Goal: Transaction & Acquisition: Subscribe to service/newsletter

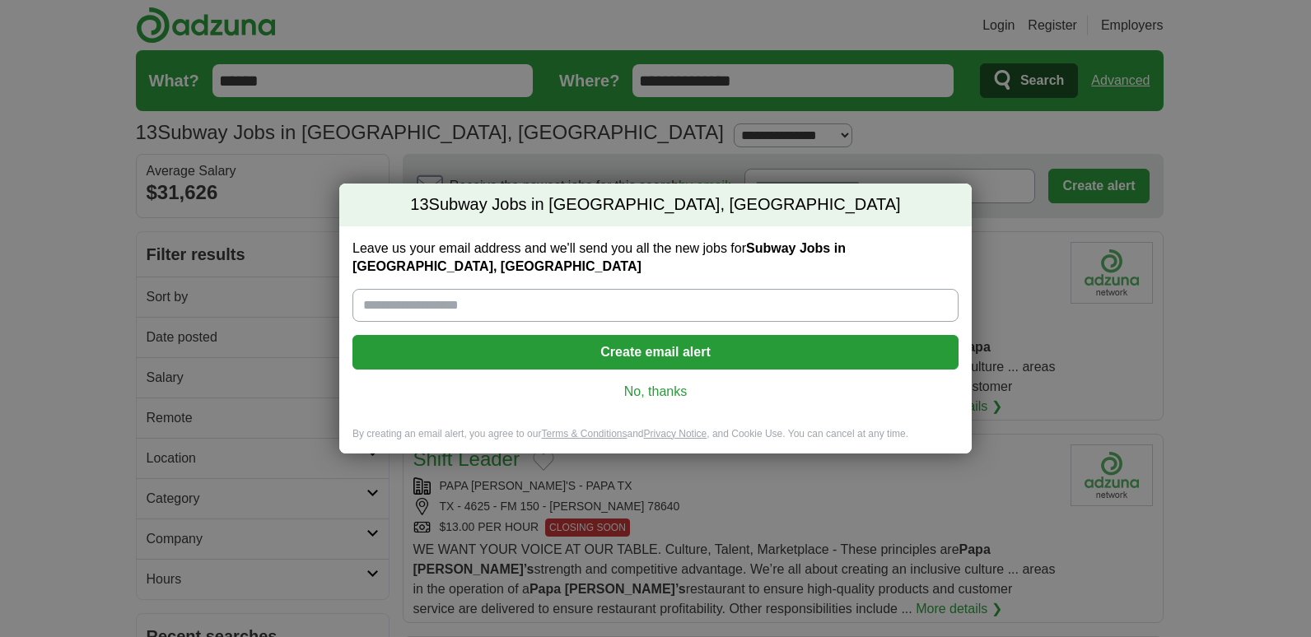
click at [460, 304] on input "Leave us your email address and we'll send you all the new jobs for Subway Jobs…" at bounding box center [655, 305] width 606 height 33
type input "**********"
click at [517, 354] on button "Create email alert" at bounding box center [655, 352] width 606 height 35
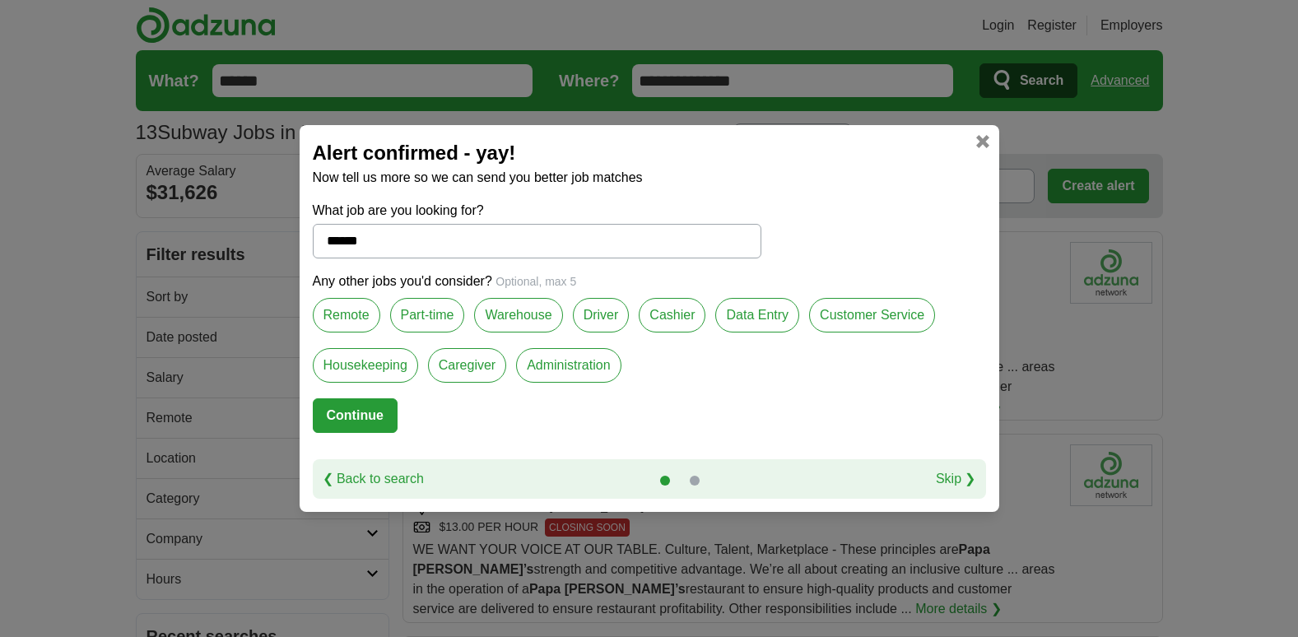
click at [519, 313] on label "Warehouse" at bounding box center [518, 315] width 88 height 35
click at [850, 323] on label "Customer Service" at bounding box center [872, 315] width 126 height 35
click at [356, 314] on label "Remote" at bounding box center [347, 315] width 68 height 35
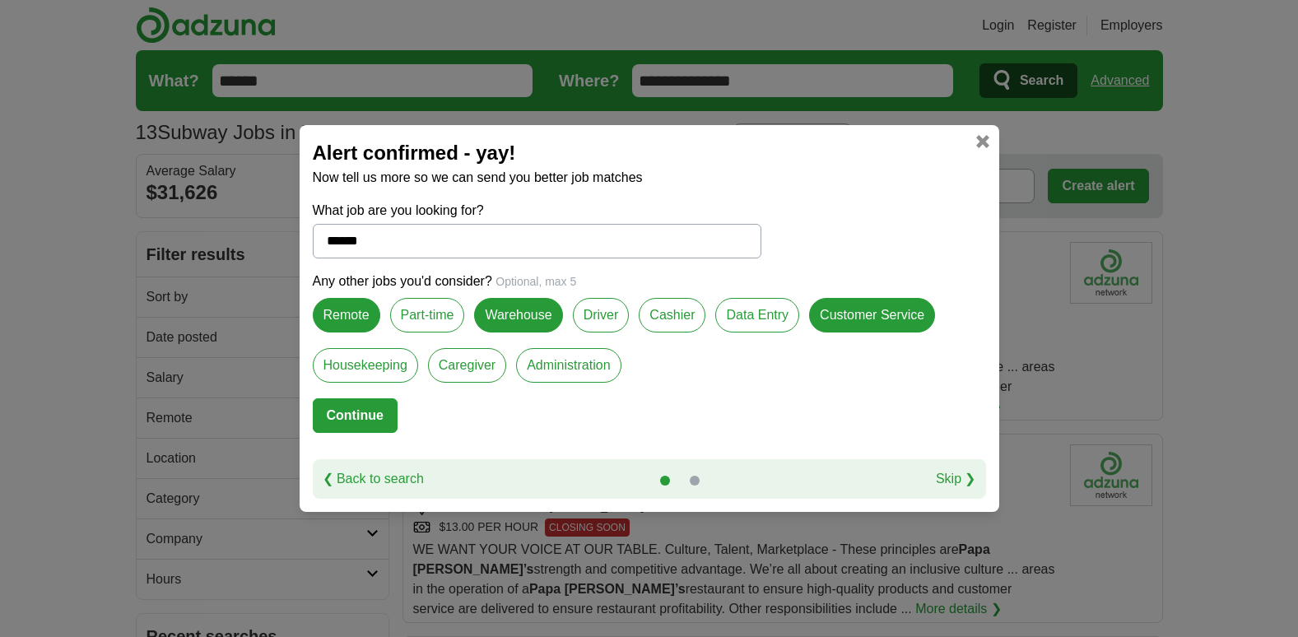
click at [355, 407] on button "Continue" at bounding box center [355, 415] width 85 height 35
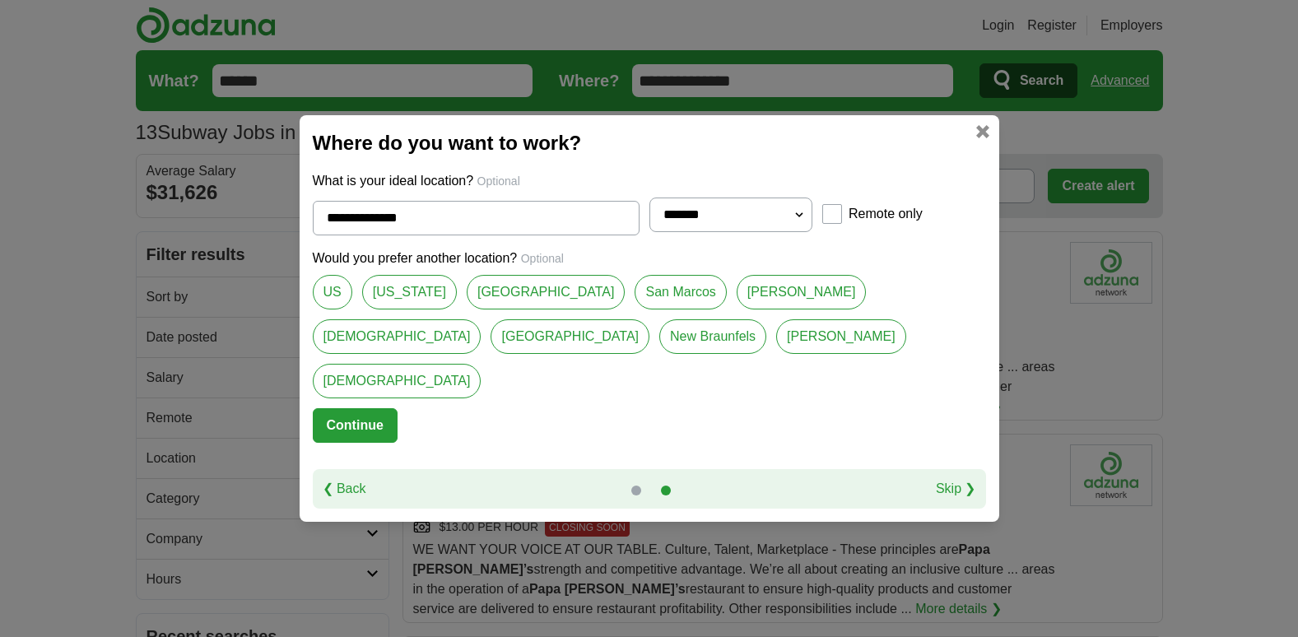
click at [635, 310] on link "San Marcos" at bounding box center [680, 292] width 91 height 35
click at [482, 319] on link "[DEMOGRAPHIC_DATA]" at bounding box center [397, 336] width 169 height 35
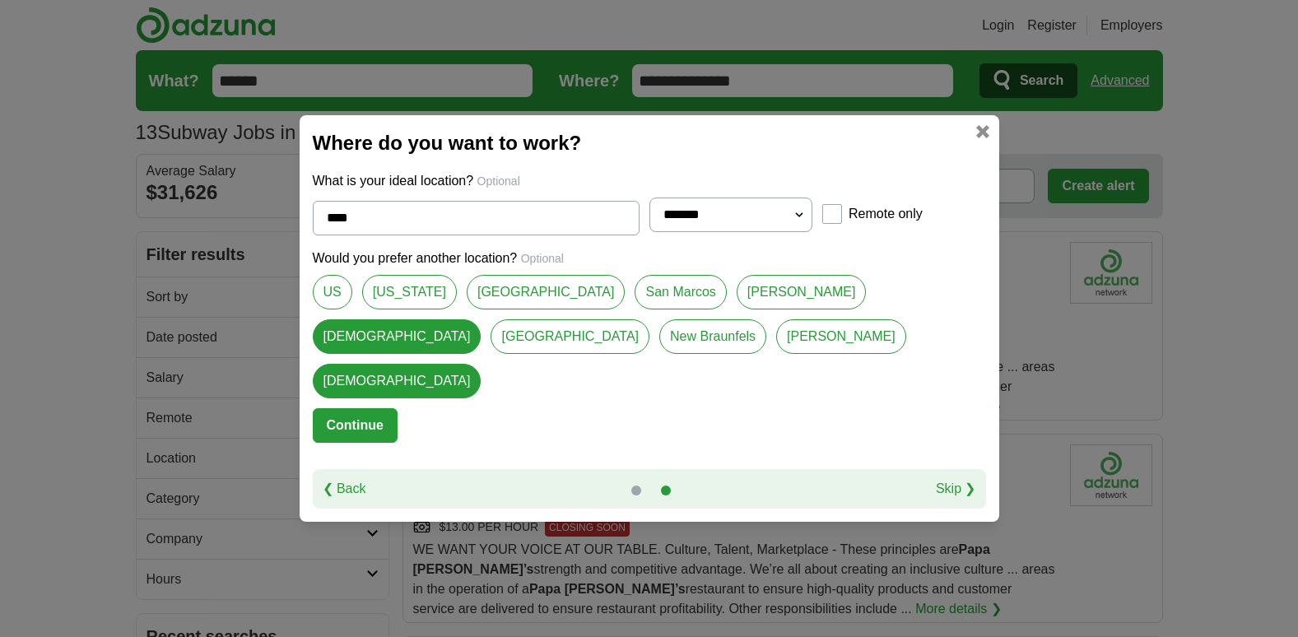
click at [635, 310] on link "San Marcos" at bounding box center [680, 292] width 91 height 35
type input "**********"
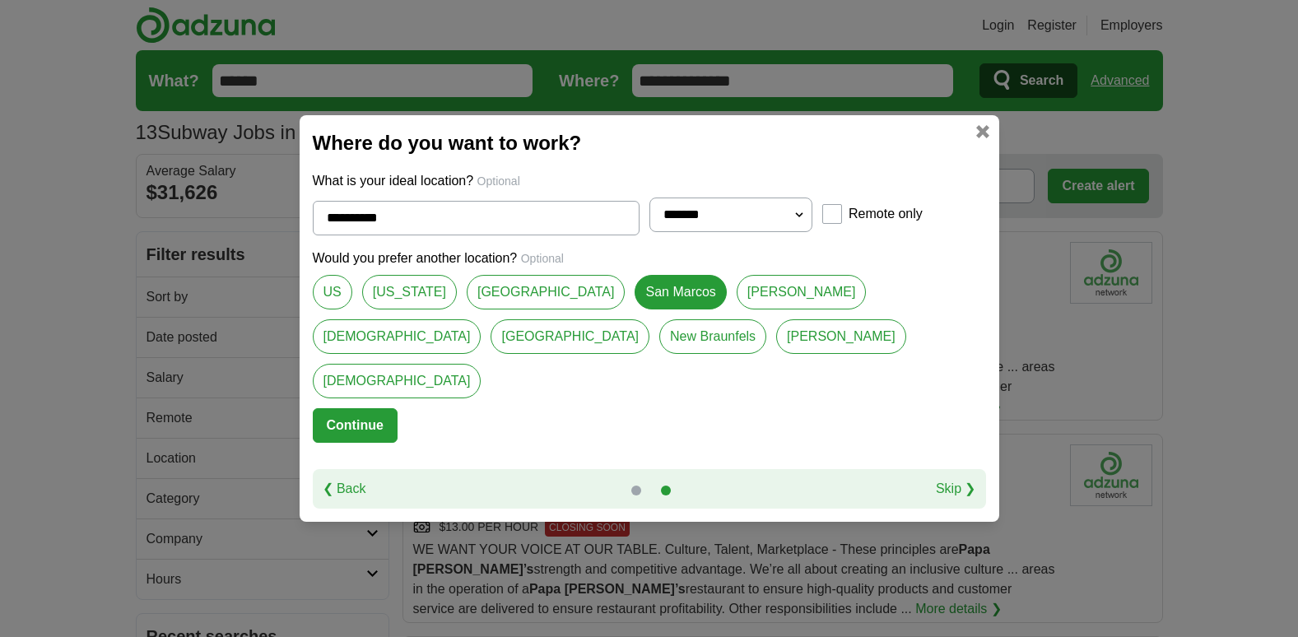
click at [347, 412] on button "Continue" at bounding box center [355, 425] width 85 height 35
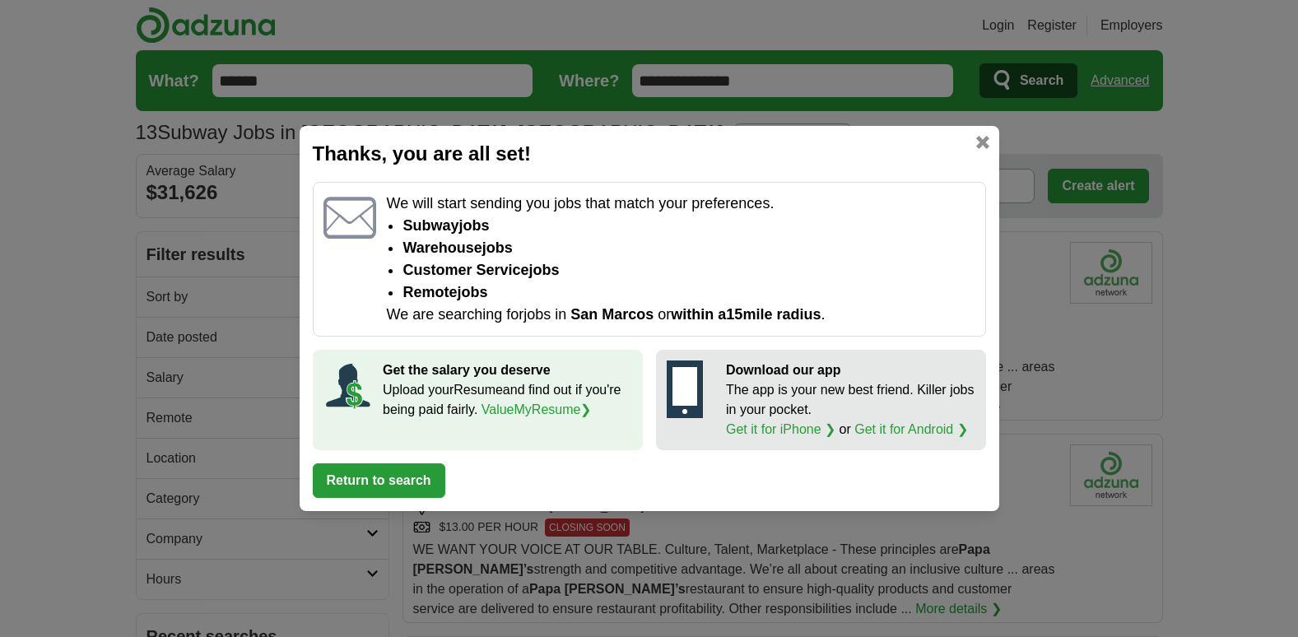
click at [384, 505] on div "Thanks, you are all set! We will start sending you jobs that match your prefere…" at bounding box center [650, 318] width 700 height 385
click at [386, 488] on button "Return to search" at bounding box center [379, 480] width 133 height 35
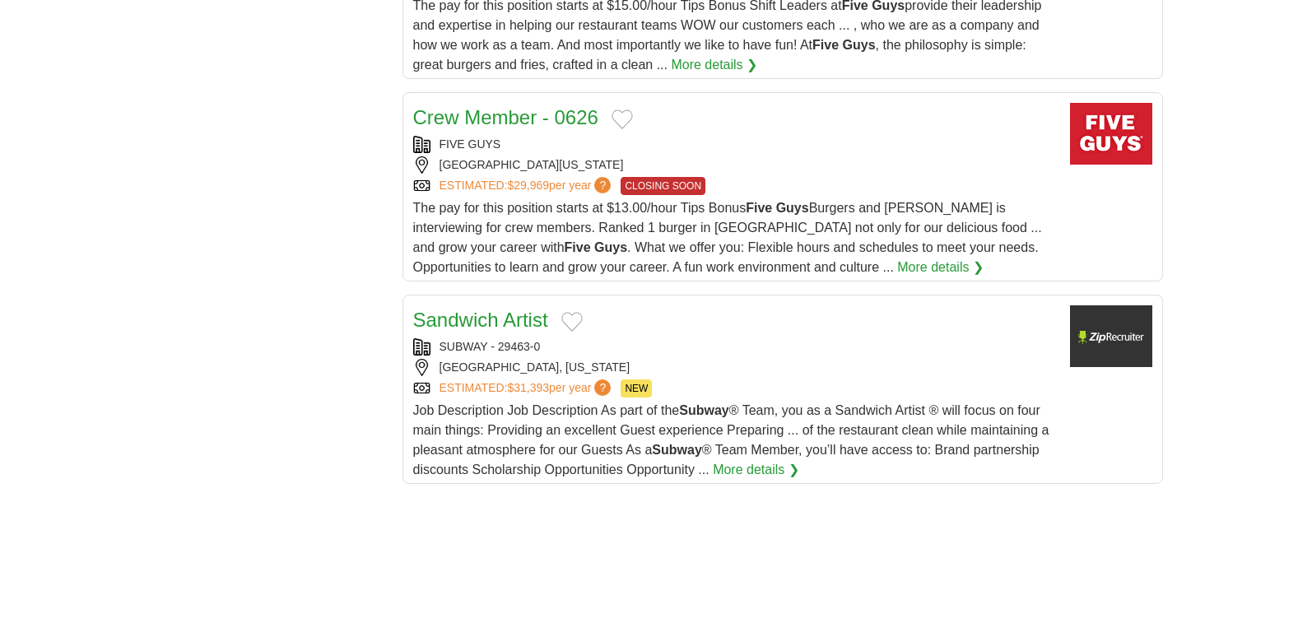
scroll to position [1943, 0]
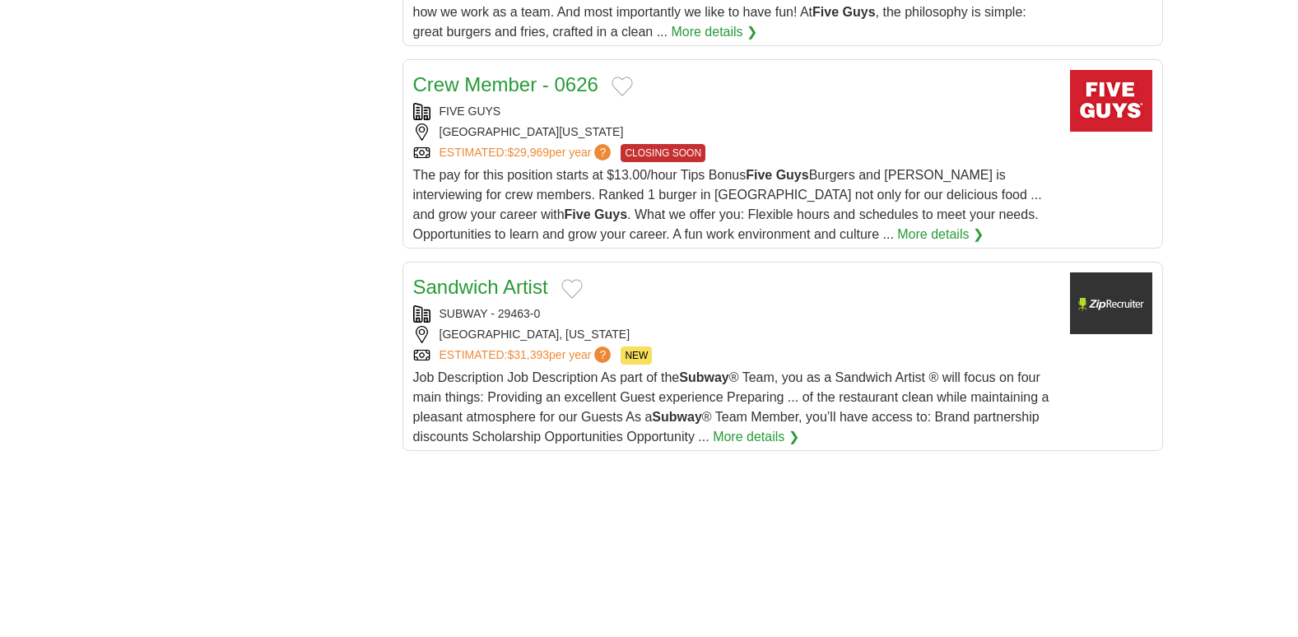
click at [467, 319] on div "SUBWAY - 29463-0" at bounding box center [735, 313] width 644 height 17
click at [475, 293] on link "Sandwich Artist" at bounding box center [480, 287] width 135 height 22
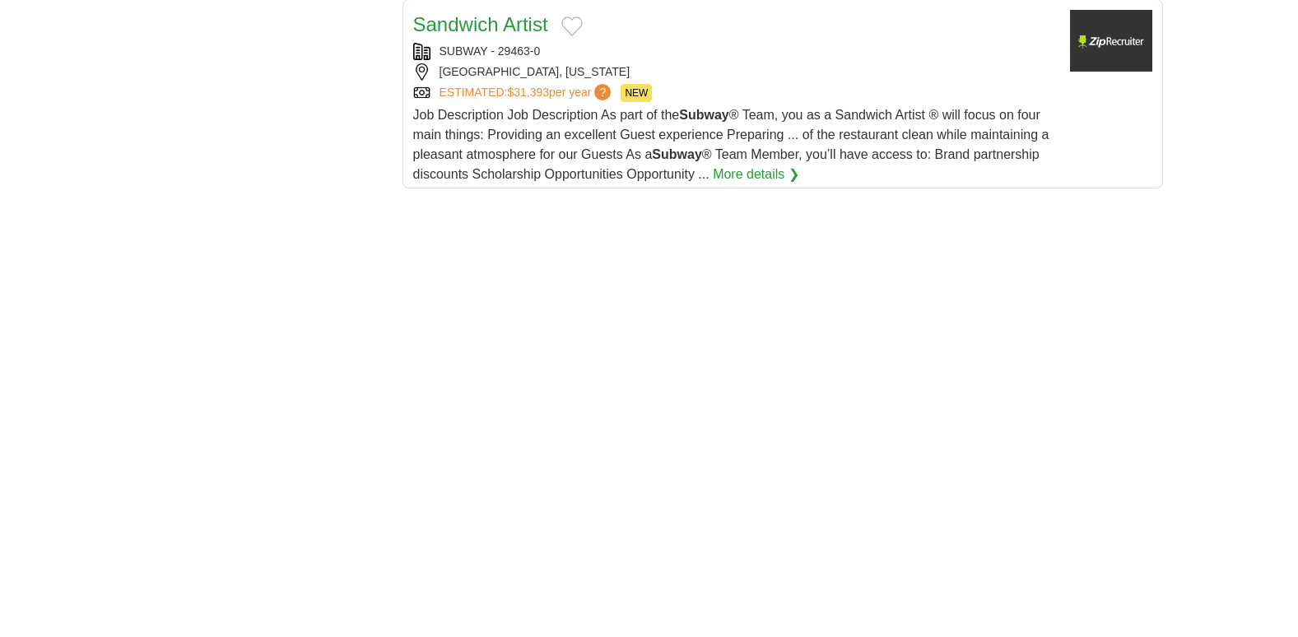
scroll to position [2206, 0]
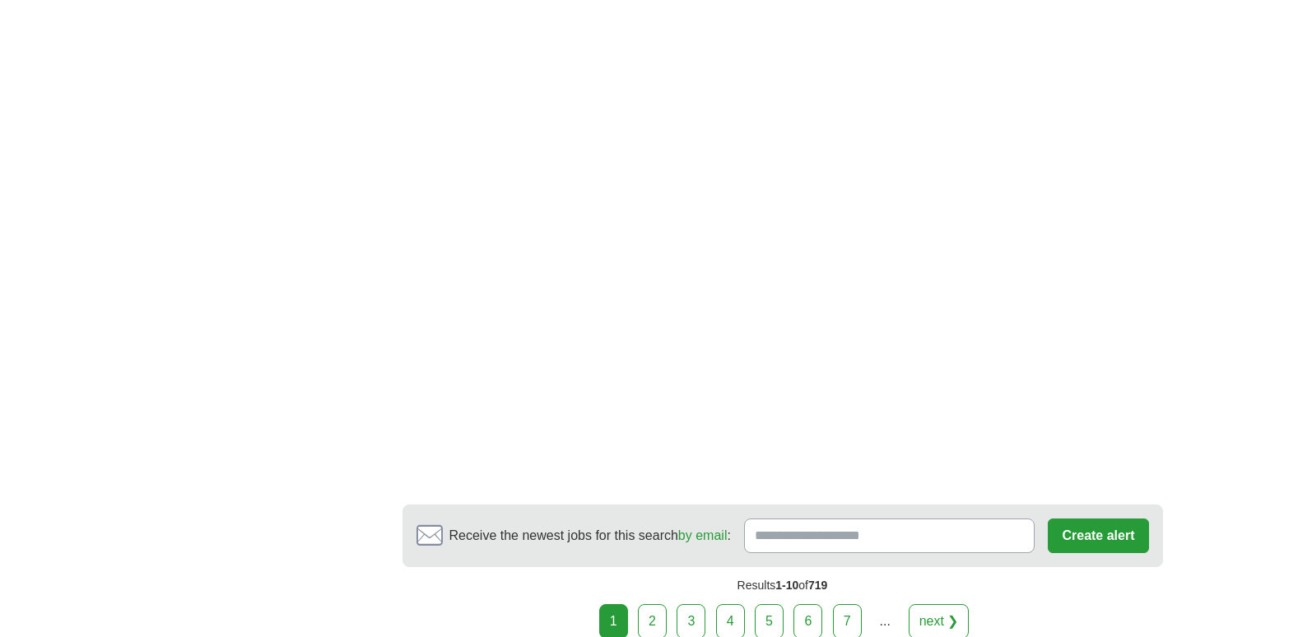
scroll to position [2865, 0]
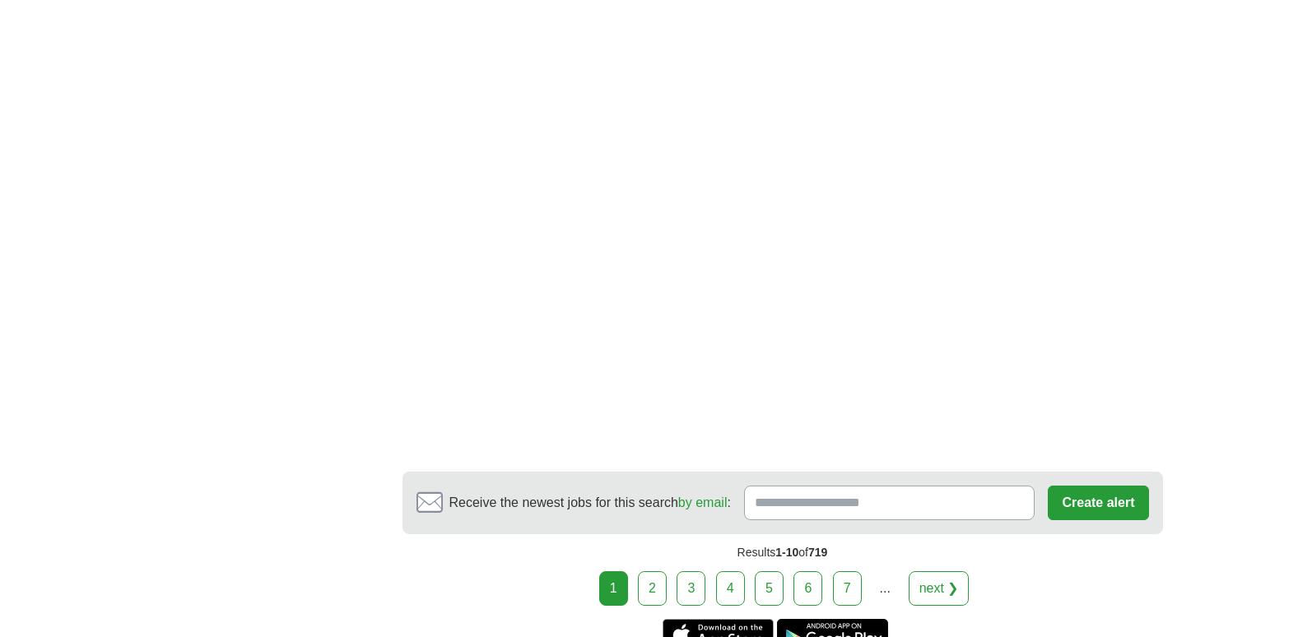
click at [657, 586] on link "2" at bounding box center [652, 588] width 29 height 35
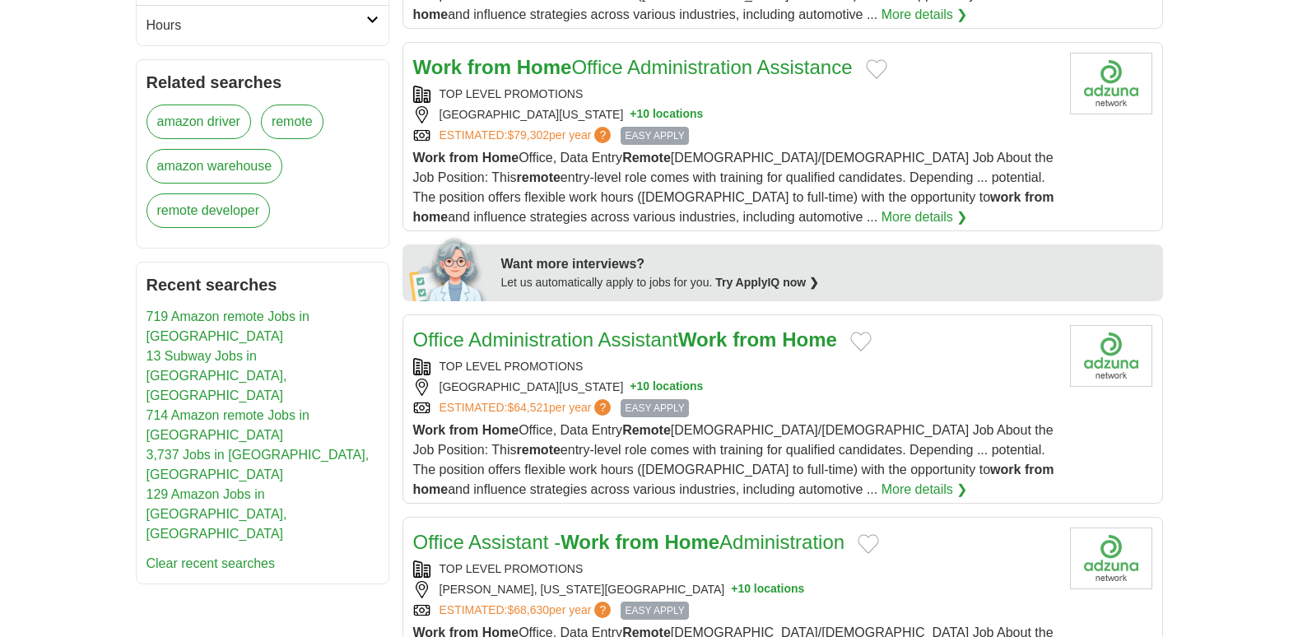
scroll to position [626, 0]
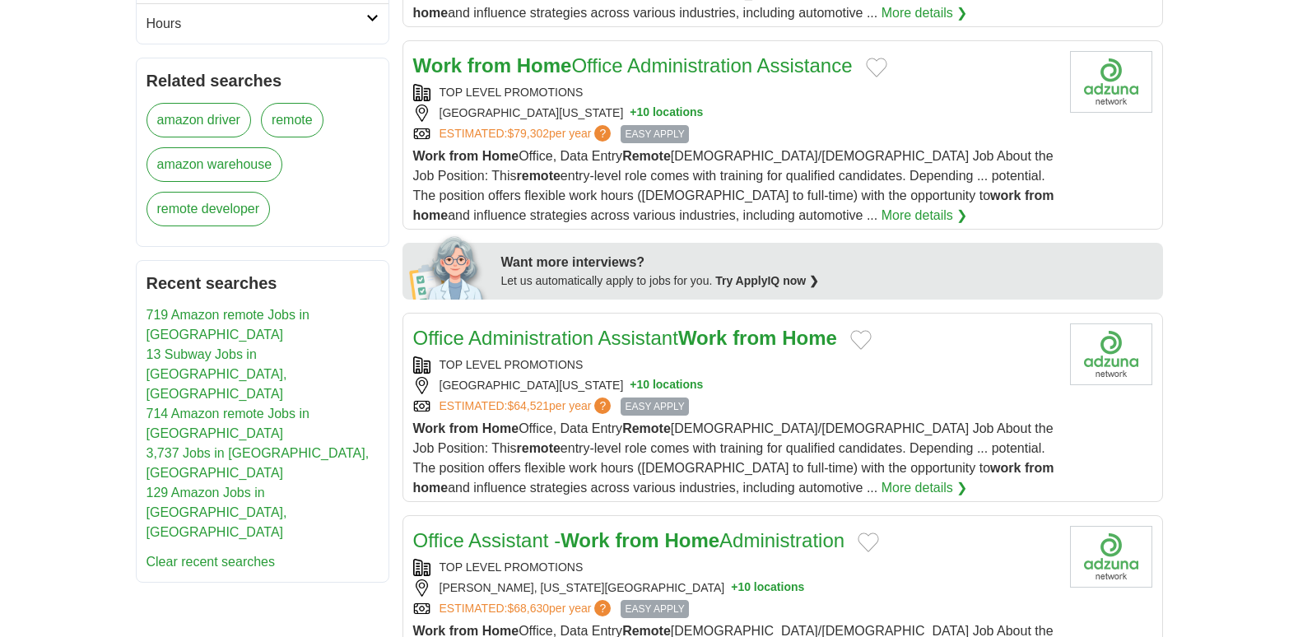
click at [196, 163] on link "amazon warehouse" at bounding box center [215, 164] width 137 height 35
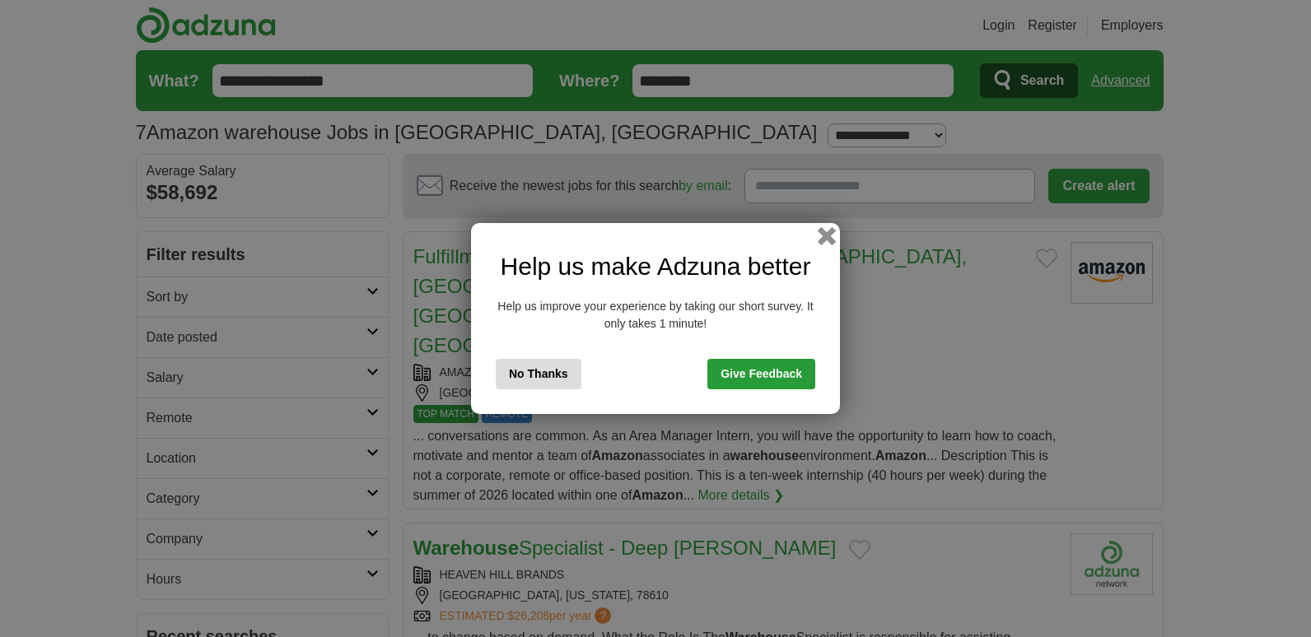
click at [825, 236] on button "button" at bounding box center [826, 236] width 18 height 18
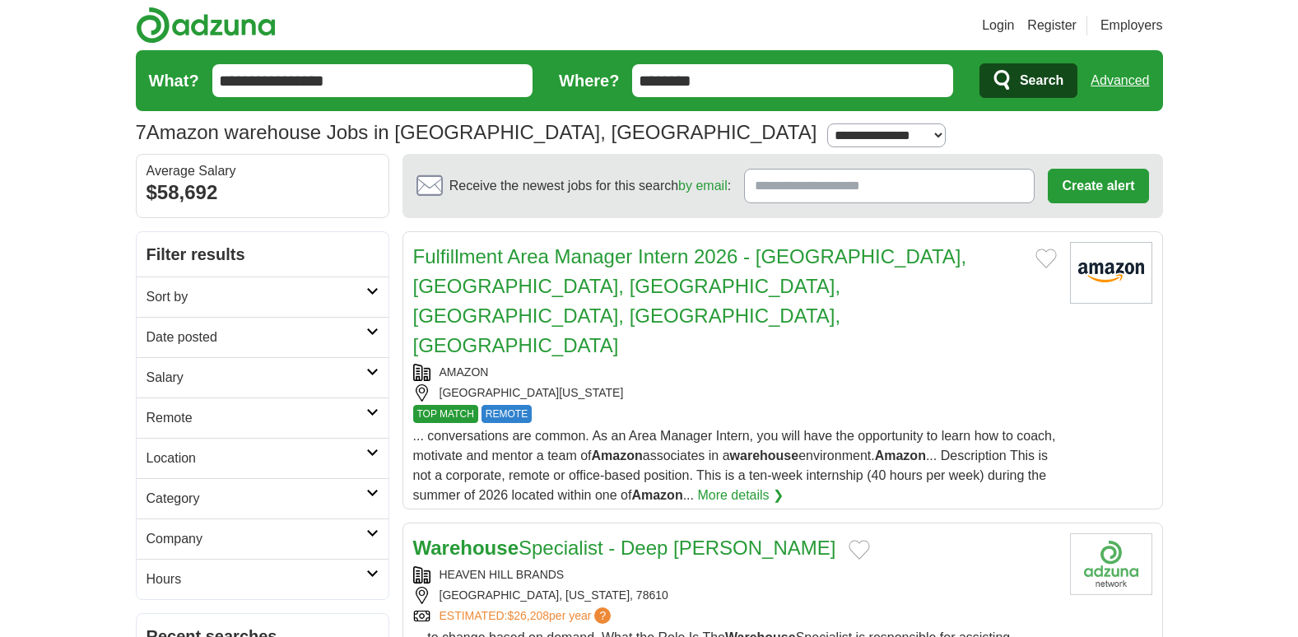
click at [1015, 81] on button "Search" at bounding box center [1029, 80] width 98 height 35
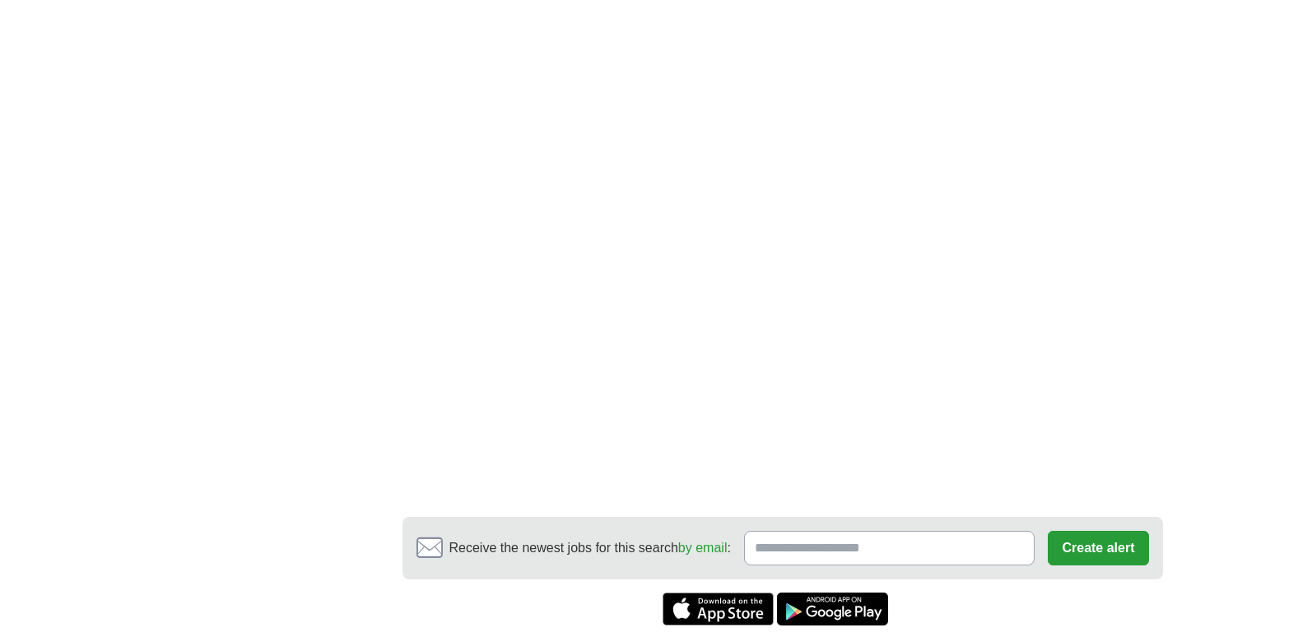
scroll to position [2009, 0]
